Goal: Information Seeking & Learning: Learn about a topic

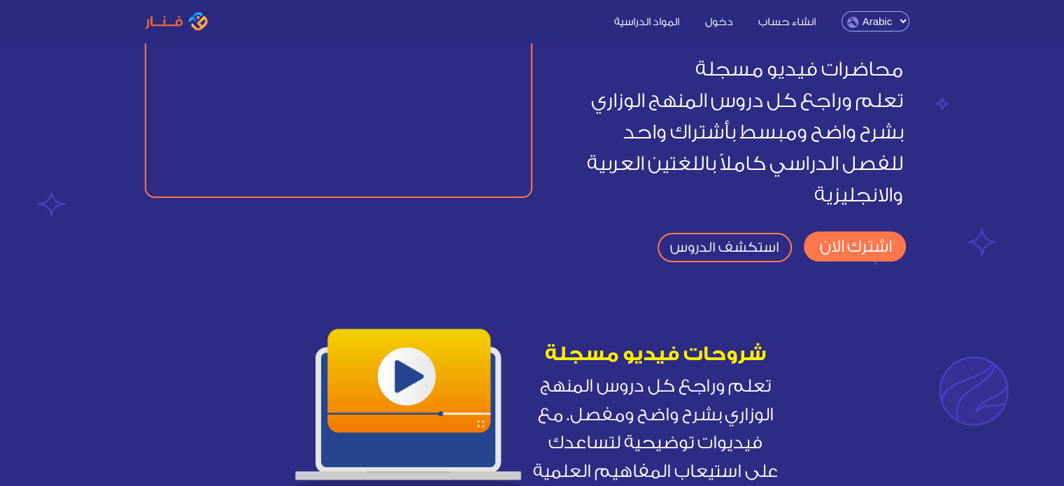
scroll to position [129, 0]
click at [863, 243] on link "اشترك الان" at bounding box center [855, 247] width 102 height 30
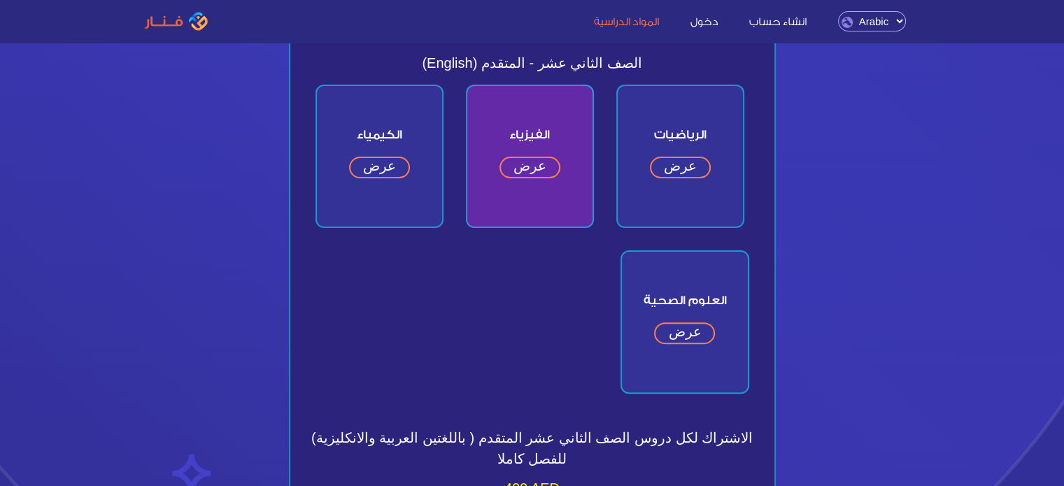
scroll to position [358, 0]
click at [678, 164] on link "عرض" at bounding box center [680, 168] width 61 height 22
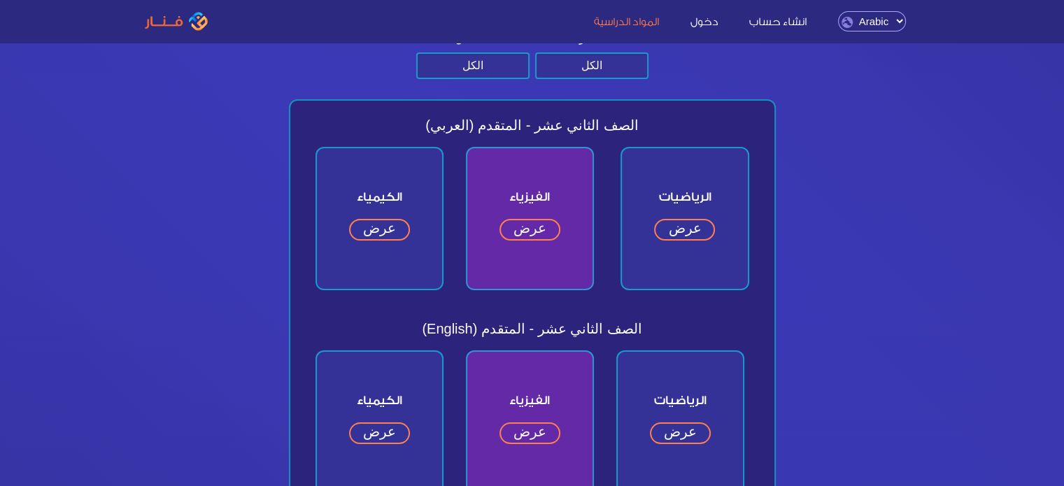
scroll to position [91, 0]
click at [690, 232] on link "عرض" at bounding box center [684, 231] width 61 height 22
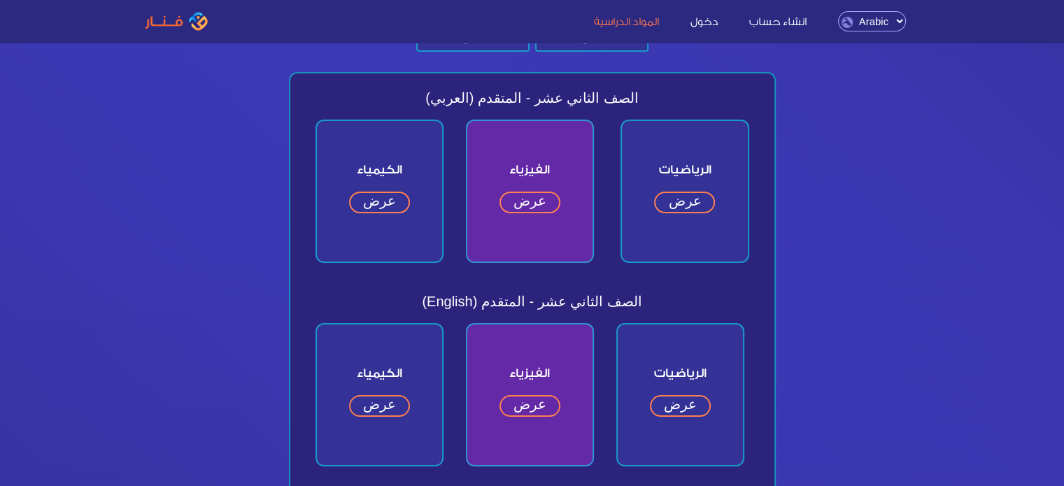
scroll to position [120, 0]
drag, startPoint x: 383, startPoint y: 246, endPoint x: 685, endPoint y: 266, distance: 302.1
click at [685, 266] on div "الصف الثاني عشر - المتقدم (العربي) الكيمياء عرض" at bounding box center [532, 429] width 487 height 717
click at [717, 201] on div "عرض" at bounding box center [684, 200] width 125 height 21
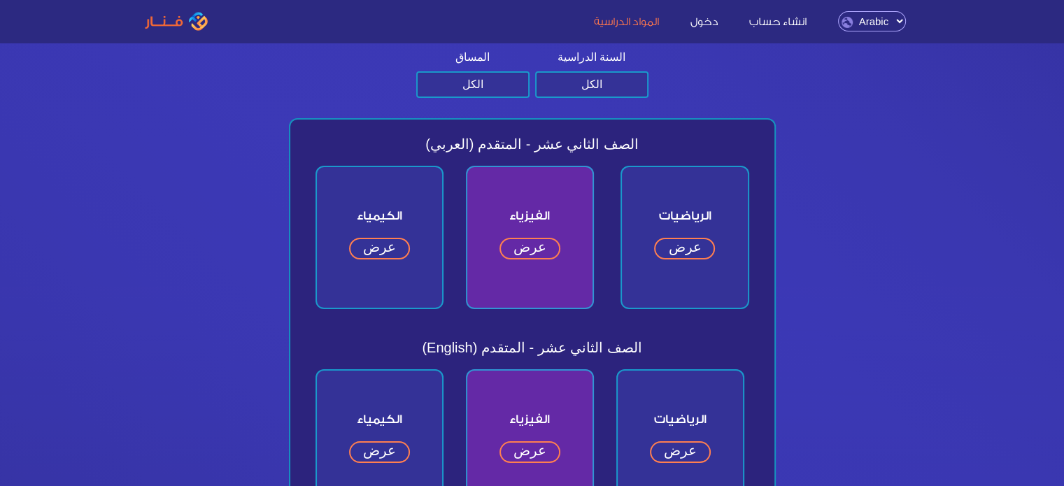
scroll to position [79, 0]
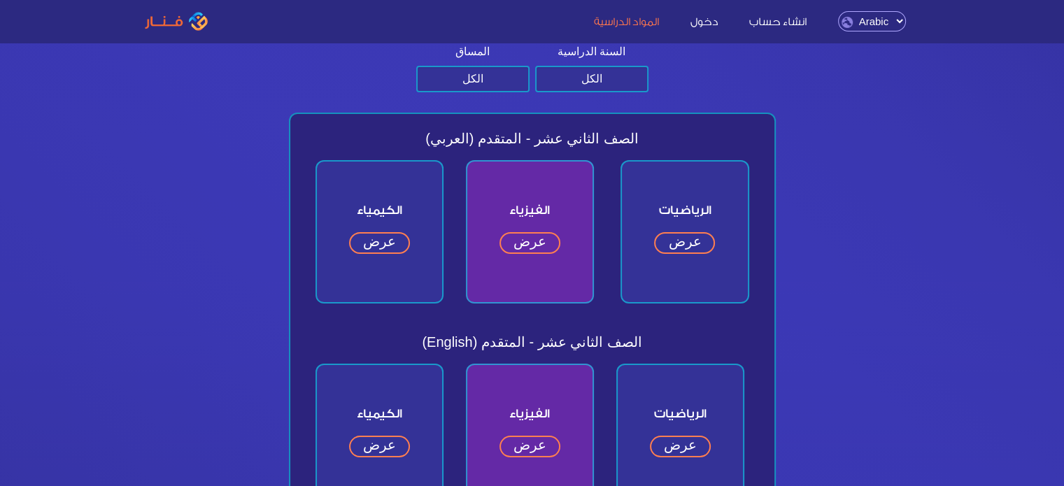
click at [702, 241] on link "عرض" at bounding box center [684, 243] width 61 height 22
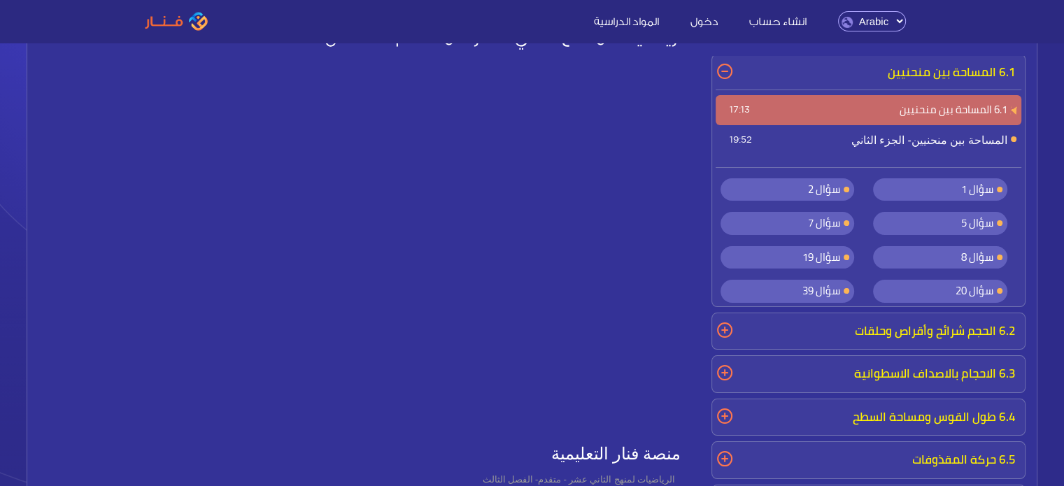
scroll to position [64, 0]
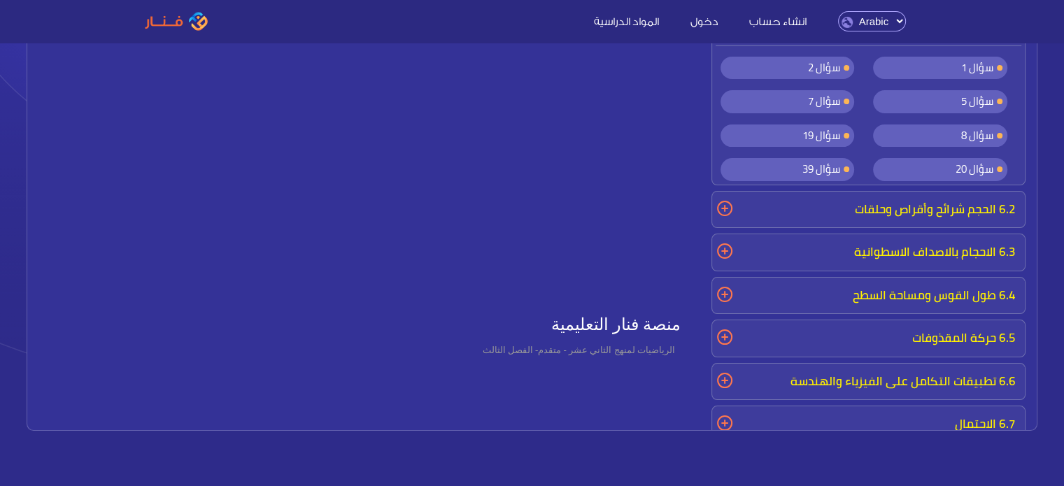
click at [646, 21] on link "المواد الدراسية" at bounding box center [626, 20] width 93 height 15
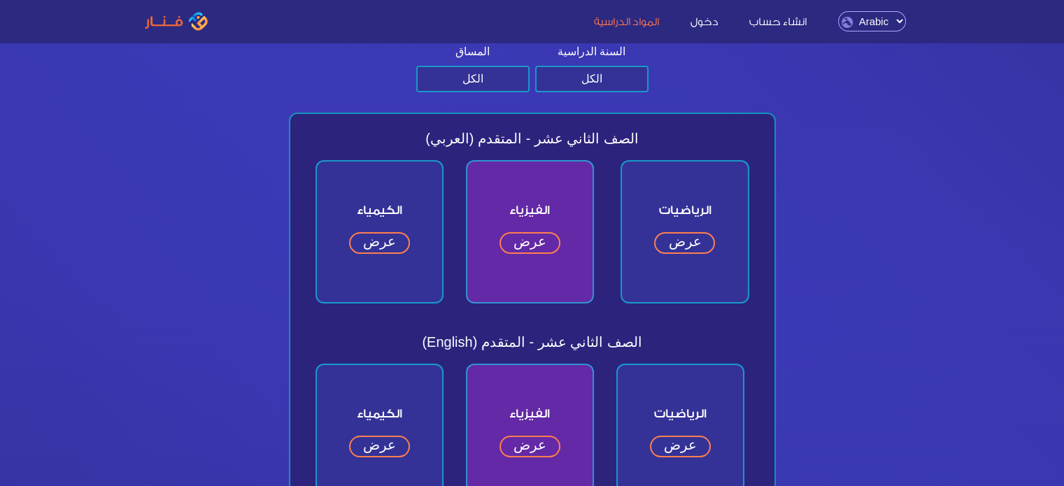
scroll to position [95, 0]
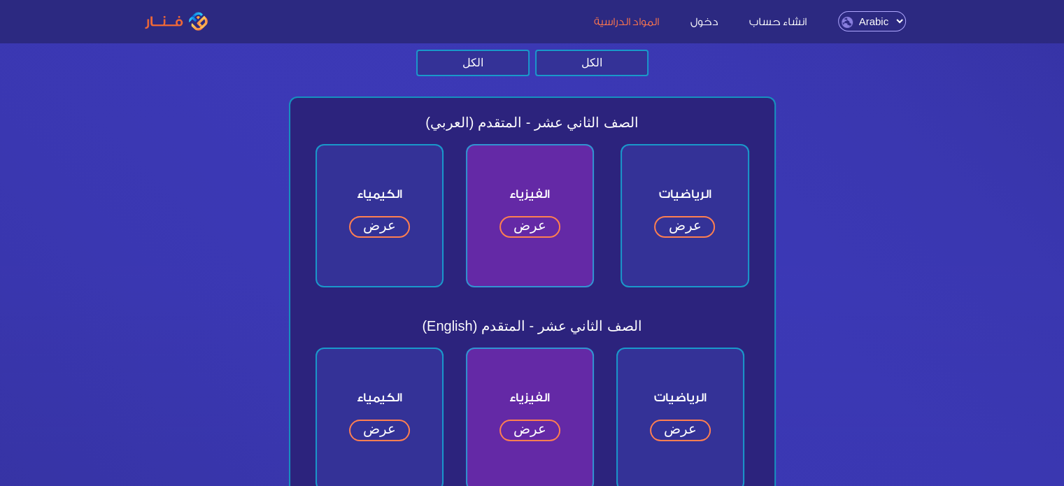
click at [660, 228] on link "عرض" at bounding box center [684, 227] width 61 height 22
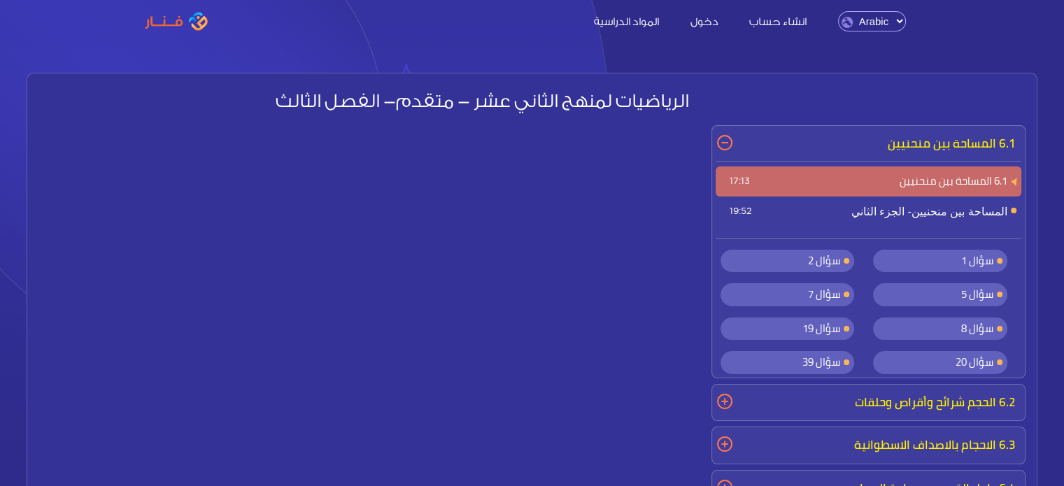
click at [642, 22] on link "المواد الدراسية" at bounding box center [626, 20] width 93 height 15
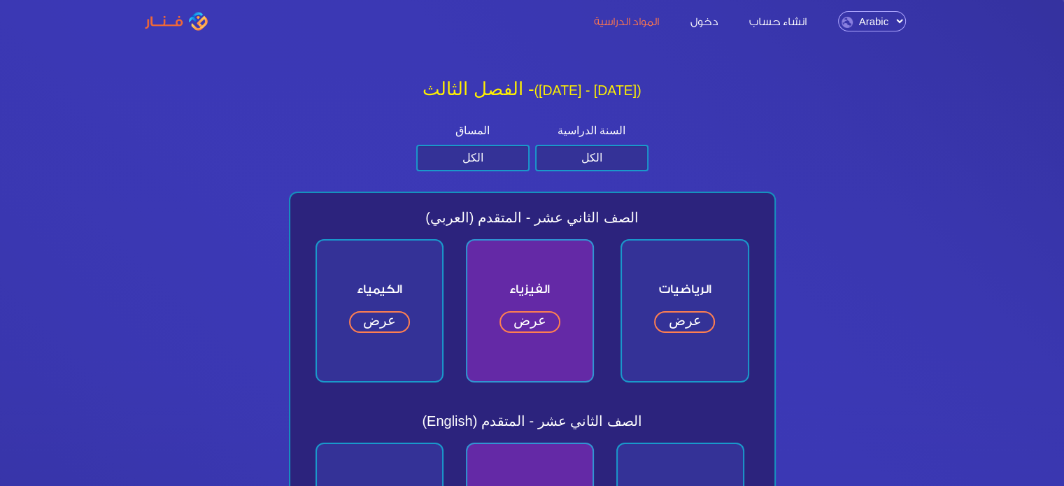
click at [642, 22] on link "المواد الدراسية" at bounding box center [626, 20] width 93 height 15
click at [585, 153] on select "الكل الصف الثاني عشر الصف الحادي عشر الصف العاشر الصف التاسع" at bounding box center [591, 158] width 113 height 27
select select "الثاني عشر"
click at [535, 145] on select "الكل الصف الثاني عشر الصف الحادي عشر الصف العاشر الصف التاسع" at bounding box center [591, 158] width 113 height 27
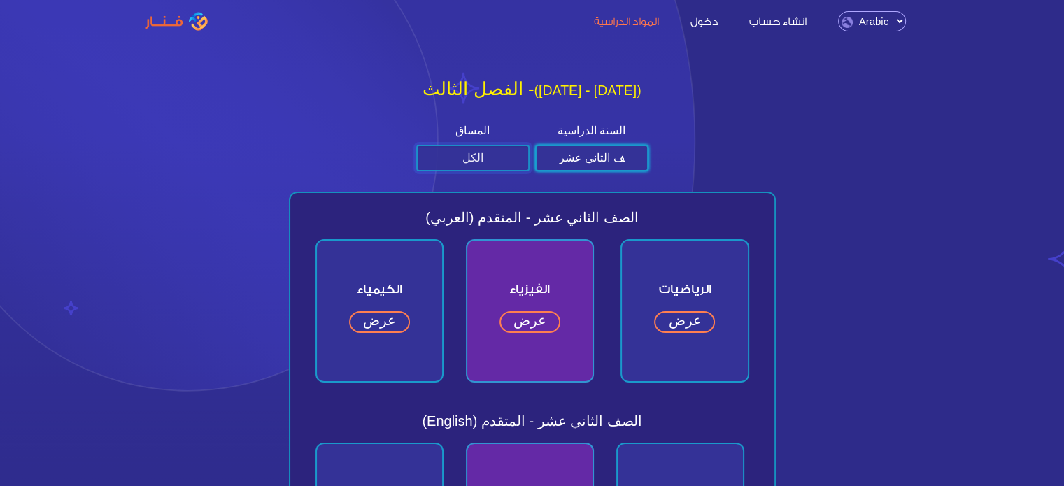
click at [499, 162] on select "الكل متقدم عام" at bounding box center [472, 158] width 113 height 27
select select "المتقدم"
click at [416, 145] on select "الكل متقدم عام" at bounding box center [472, 158] width 113 height 27
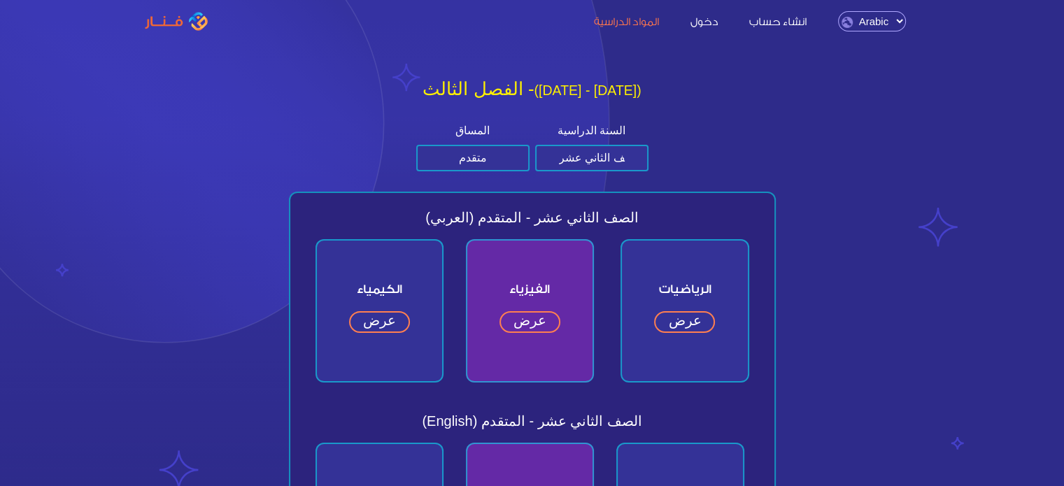
click at [569, 89] on h2 "الفصل الثالث - (2024 - 2025)" at bounding box center [532, 89] width 498 height 22
click at [716, 25] on link "دخول" at bounding box center [704, 20] width 56 height 15
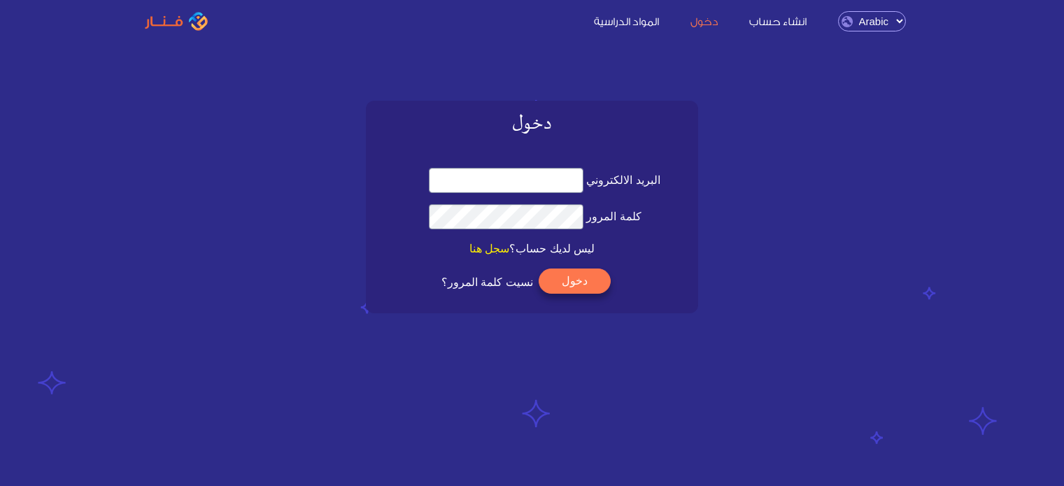
click at [769, 20] on link "انشاء حساب" at bounding box center [777, 20] width 85 height 15
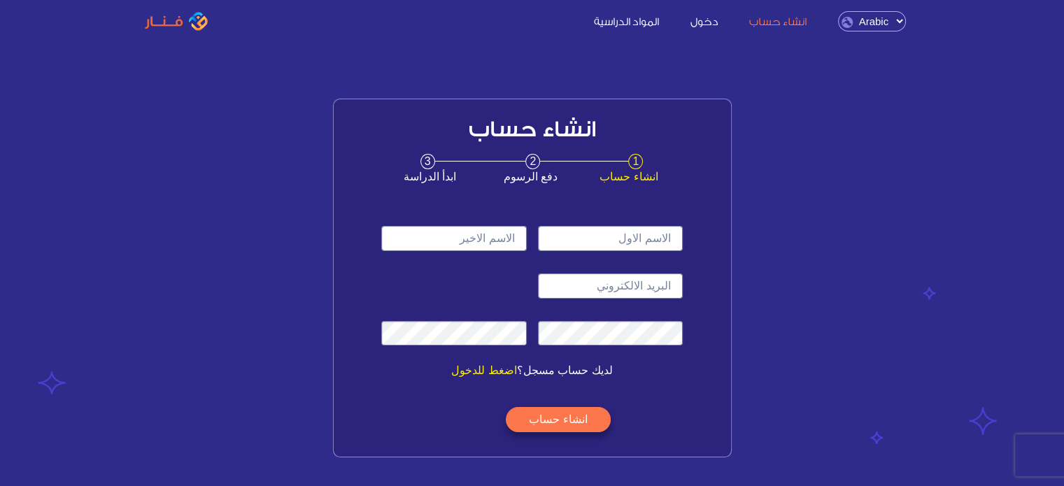
click at [629, 19] on link "المواد الدراسية" at bounding box center [626, 20] width 93 height 15
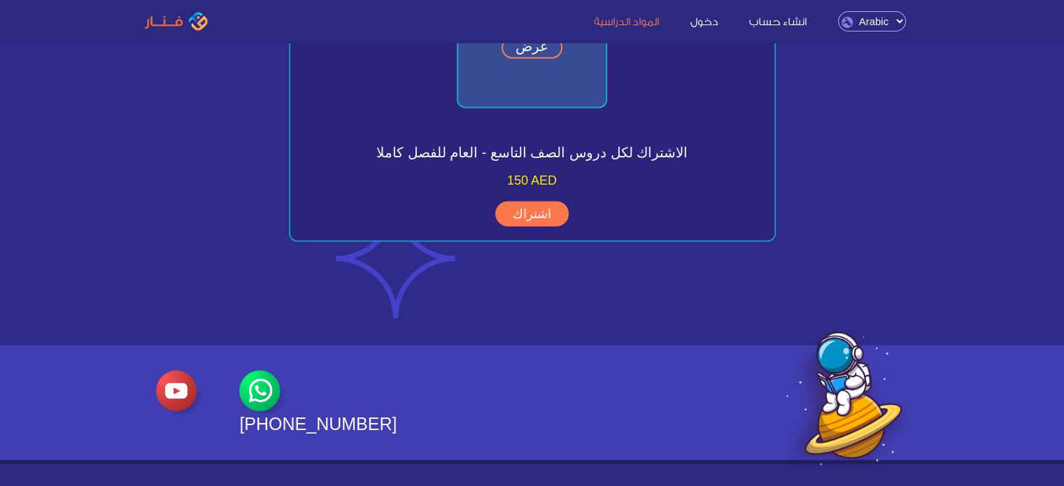
scroll to position [3697, 0]
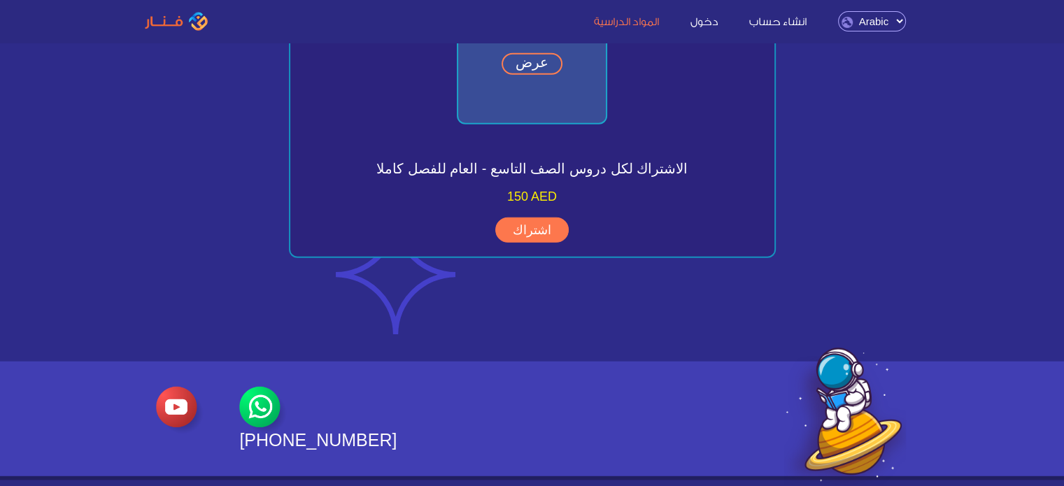
click at [711, 22] on link "دخول" at bounding box center [704, 20] width 56 height 15
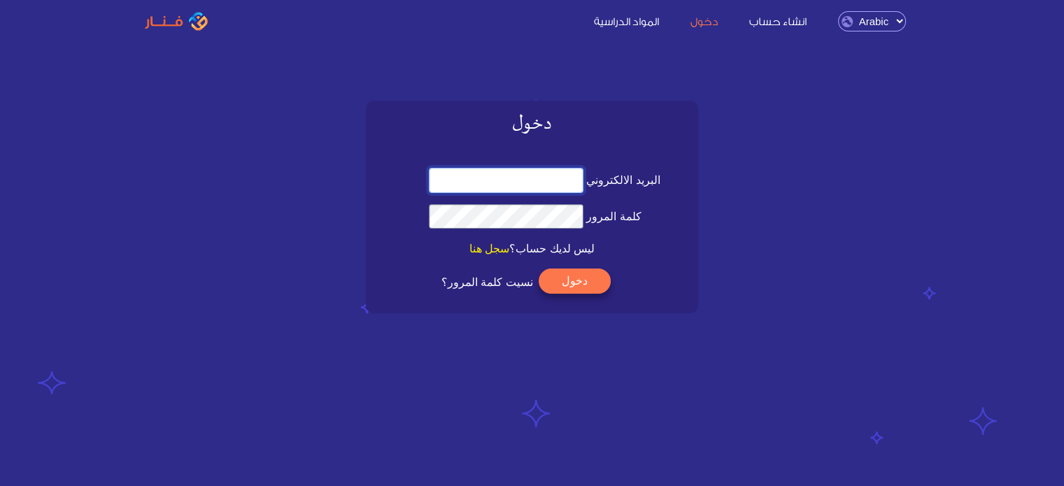
type input "hoorakila787@gmail.com"
click at [582, 275] on button "دخول" at bounding box center [575, 281] width 72 height 25
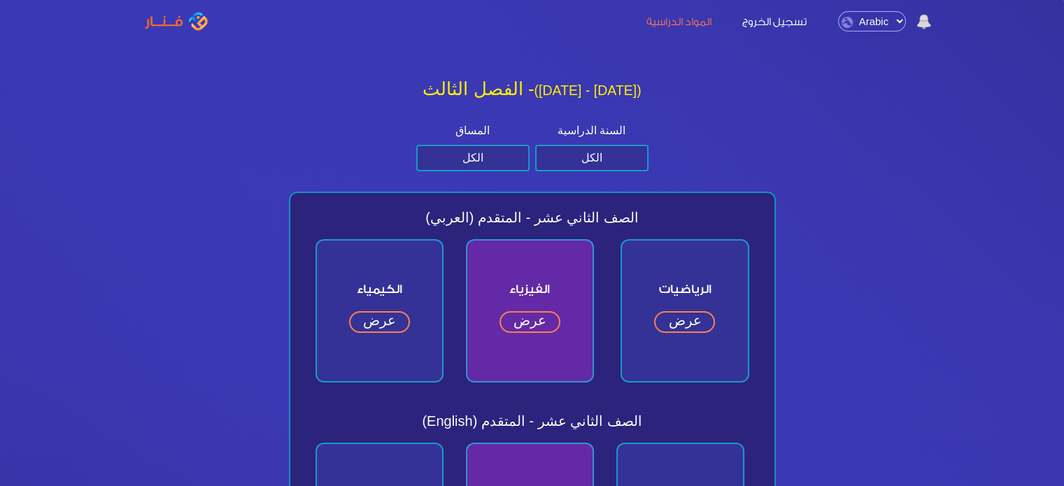
click at [607, 84] on h2 "الفصل الثالث - (2024 - 2025)" at bounding box center [532, 89] width 498 height 22
click at [597, 152] on select "الكل الصف الثاني عشر الصف الحادي عشر الصف العاشر الصف التاسع" at bounding box center [591, 158] width 113 height 27
select select "الثاني عشر"
click at [535, 145] on select "الكل الصف الثاني عشر الصف الحادي عشر الصف العاشر الصف التاسع" at bounding box center [591, 158] width 113 height 27
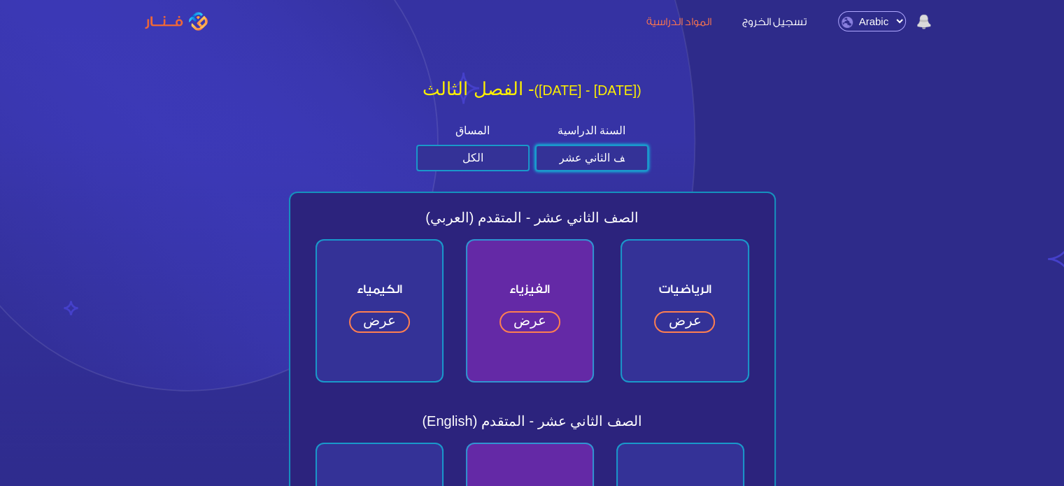
drag, startPoint x: 669, startPoint y: 162, endPoint x: 809, endPoint y: 46, distance: 180.8
click at [666, 127] on div "المساق الكل متقدم عام السنة الدراسية الكل الصف الثاني عشر الصف الحادي عشر الصف …" at bounding box center [532, 146] width 509 height 49
click at [773, 26] on link "تسجيل الخروج" at bounding box center [774, 20] width 92 height 15
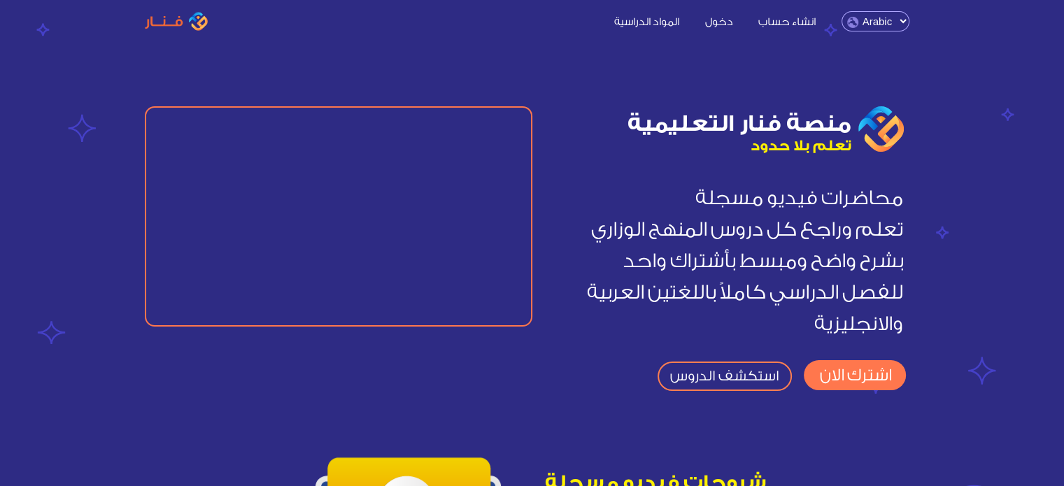
click at [664, 18] on link "المواد الدراسية" at bounding box center [645, 20] width 87 height 15
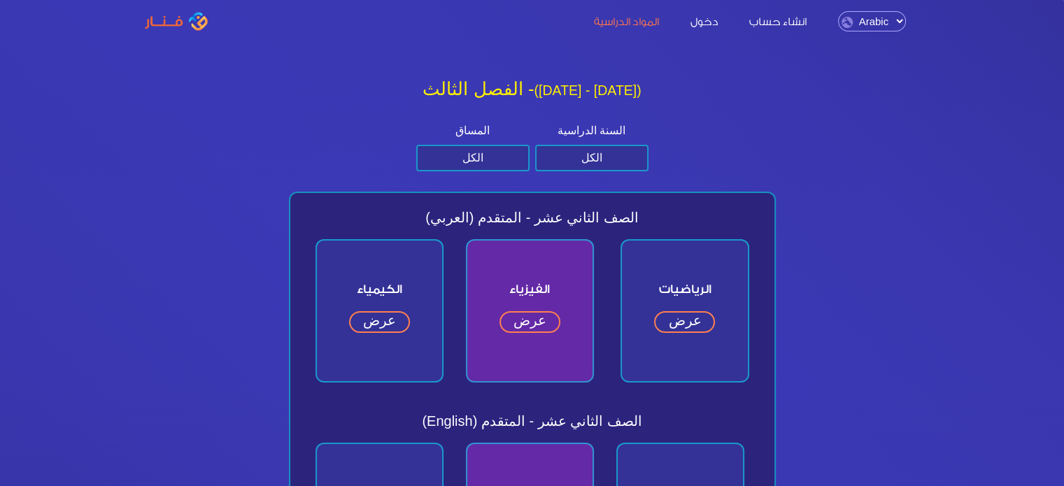
click at [186, 24] on img at bounding box center [176, 22] width 63 height 20
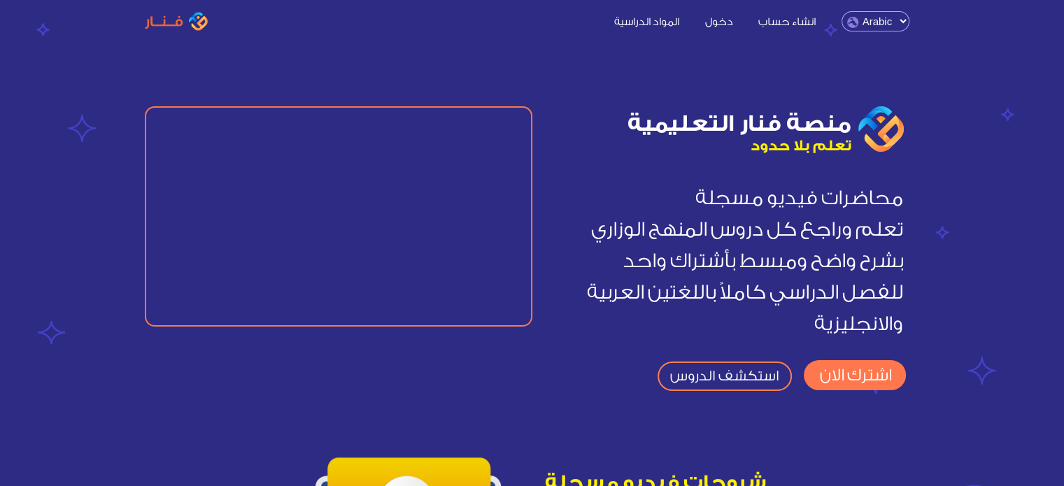
click at [664, 22] on link "المواد الدراسية" at bounding box center [645, 20] width 87 height 15
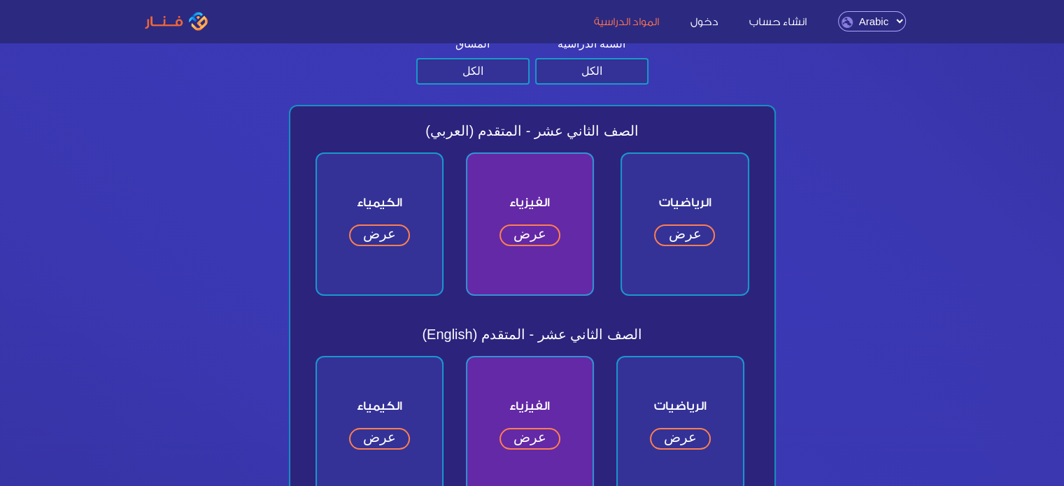
click at [674, 225] on link "عرض" at bounding box center [684, 236] width 61 height 22
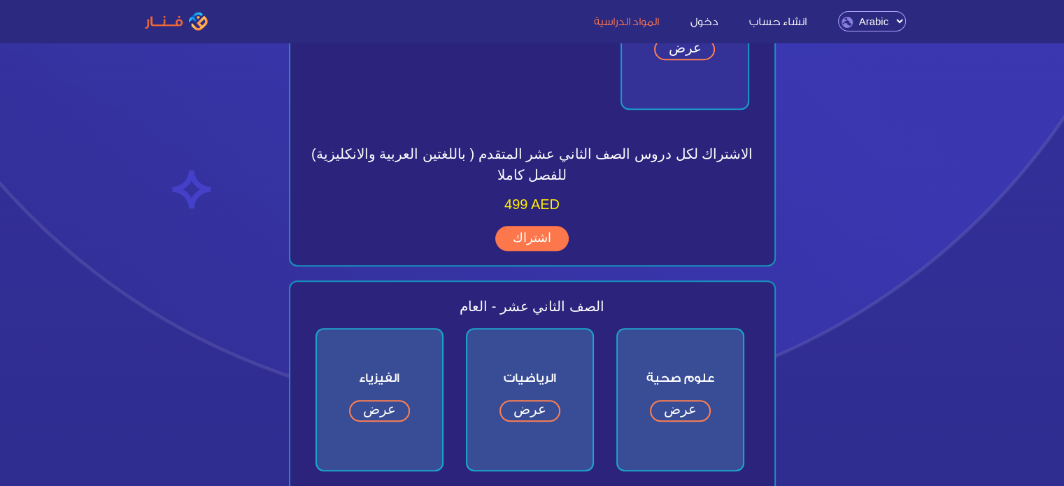
scroll to position [648, 0]
